Goal: Transaction & Acquisition: Obtain resource

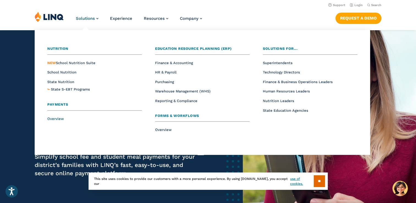
click at [59, 118] on span "Overview" at bounding box center [55, 119] width 17 height 4
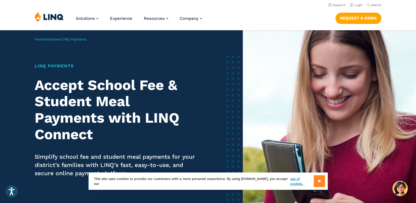
click at [320, 182] on input "**" at bounding box center [319, 181] width 11 height 12
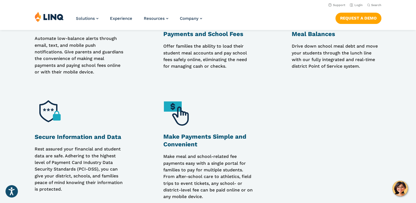
scroll to position [484, 0]
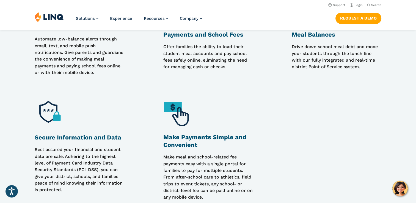
click at [181, 118] on img at bounding box center [178, 113] width 31 height 31
click at [193, 37] on h3 "Go Cashless for All Meal Payments and School Fees" at bounding box center [208, 30] width 90 height 15
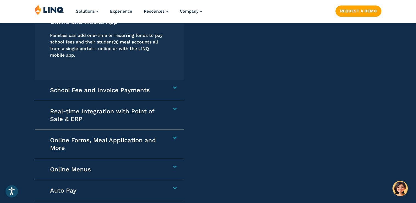
scroll to position [815, 0]
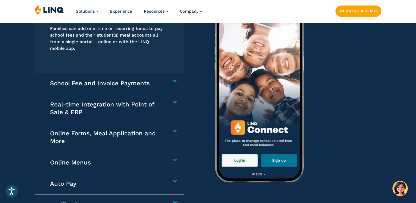
click at [127, 103] on h4 "Real-time Integration with Point of Sale & ERP" at bounding box center [106, 108] width 113 height 15
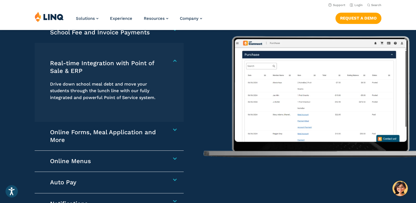
scroll to position [809, 0]
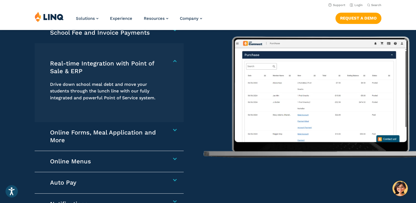
click at [203, 173] on img at bounding box center [320, 90] width 234 height 193
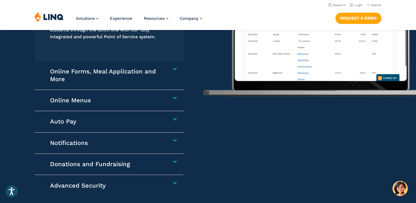
scroll to position [864, 0]
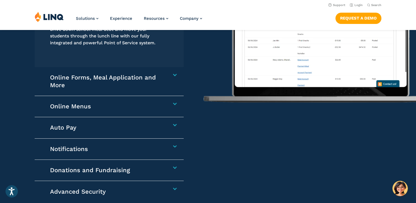
click at [163, 168] on h4 "Donations and Fundraising" at bounding box center [106, 171] width 113 height 8
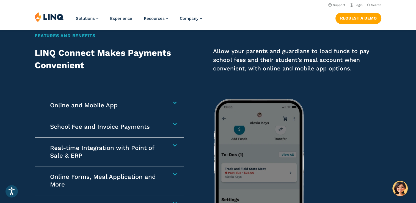
scroll to position [712, 0]
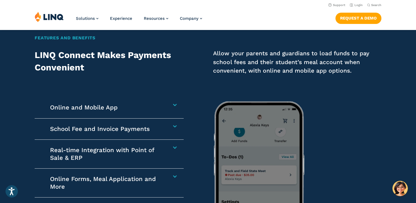
click at [130, 132] on h4 "School Fee and Invoice Payments" at bounding box center [106, 129] width 113 height 8
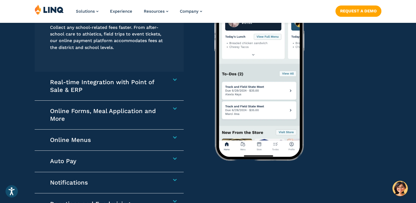
scroll to position [841, 0]
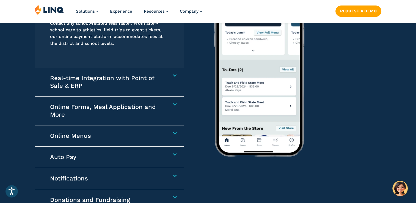
click at [145, 84] on h4 "Real-time Integration with Point of Sale & ERP" at bounding box center [106, 81] width 113 height 15
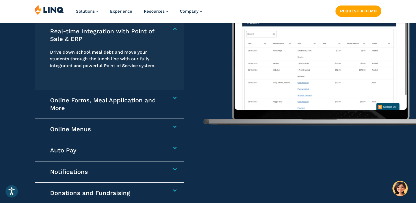
click at [119, 69] on div "Drive down school meal debt and move your students through the lunch line with …" at bounding box center [106, 60] width 113 height 34
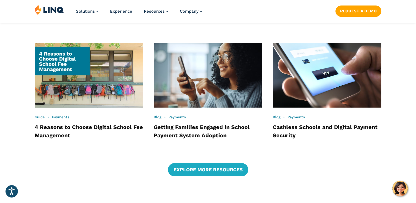
scroll to position [1144, 0]
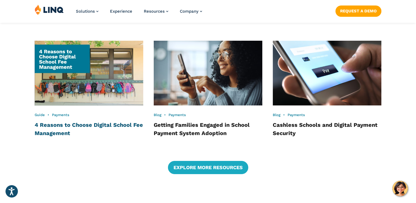
click at [96, 124] on link "4 Reasons to Choose Digital School Fee Management" at bounding box center [89, 129] width 108 height 15
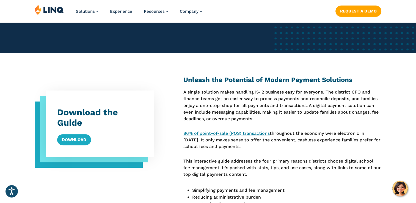
scroll to position [155, 0]
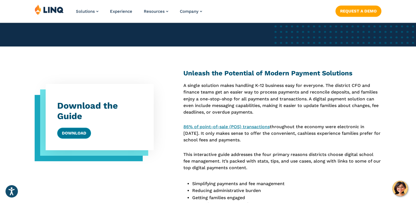
click at [67, 133] on link "Download" at bounding box center [74, 133] width 34 height 11
